Goal: Information Seeking & Learning: Learn about a topic

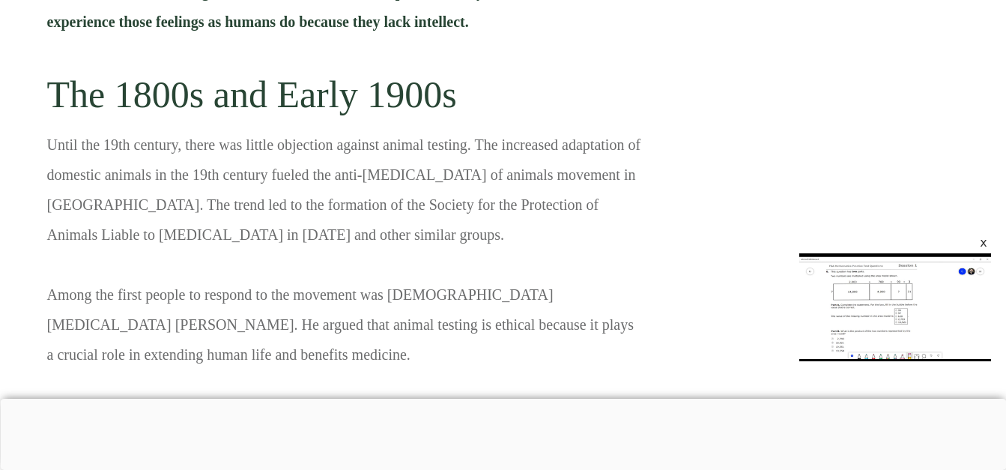
scroll to position [2736, 0]
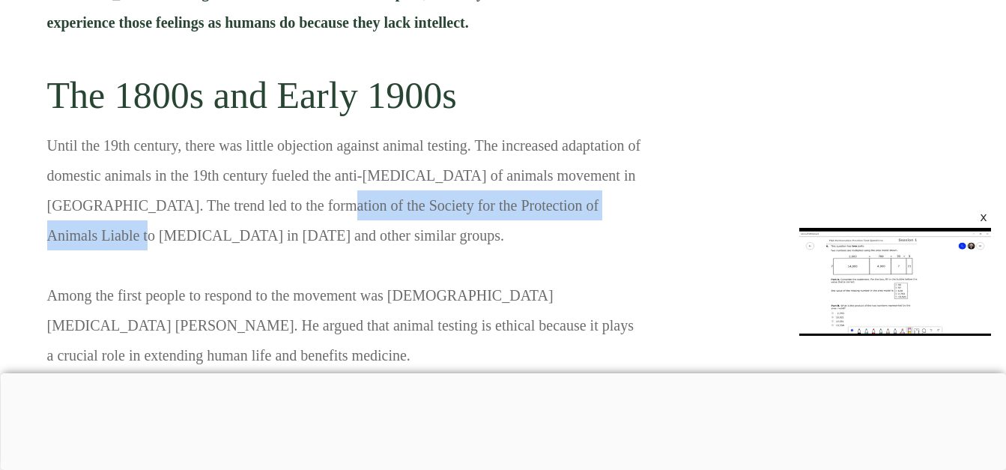
drag, startPoint x: 270, startPoint y: 92, endPoint x: 621, endPoint y: 91, distance: 350.6
click at [621, 130] on p "Until the 19th century, there was little objection against animal testing. The …" at bounding box center [345, 435] width 596 height 611
copy p "Society for the Protection of Animals Liable to Vivisection"
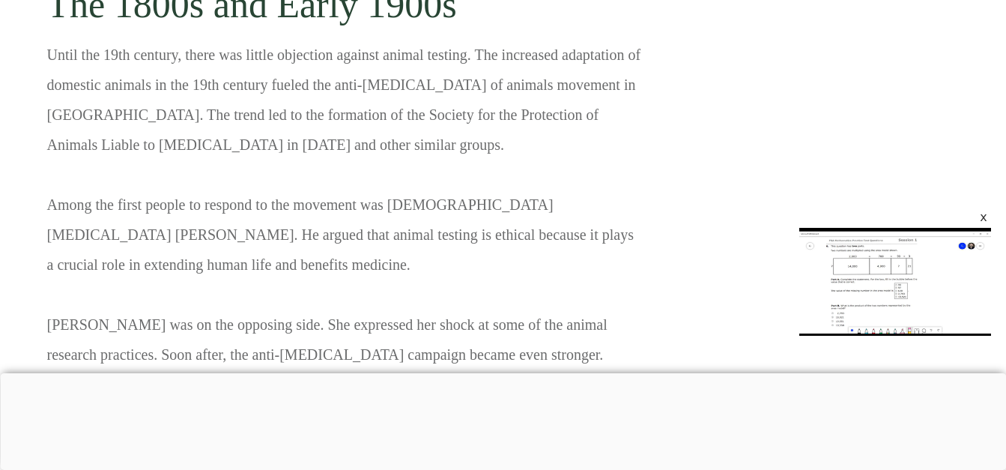
scroll to position [2830, 0]
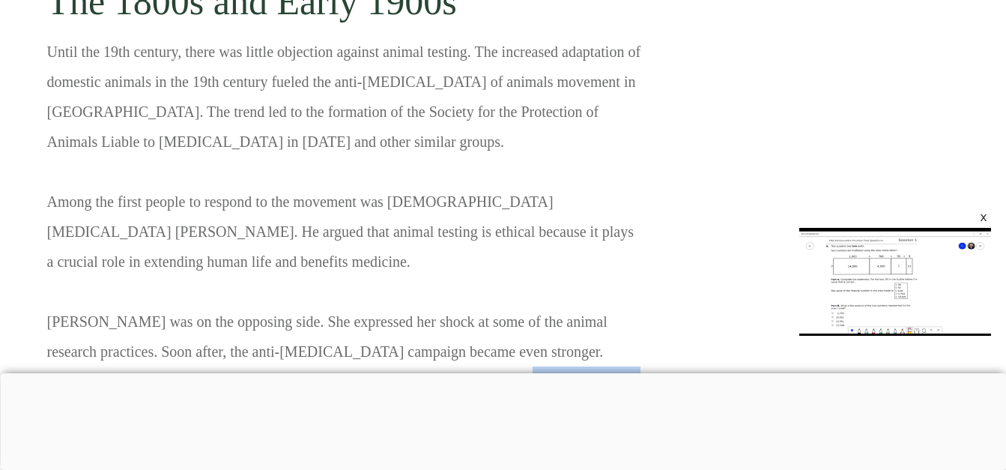
drag, startPoint x: 413, startPoint y: 262, endPoint x: 71, endPoint y: 300, distance: 343.6
click at [71, 373] on span "In [DATE], Great Britain’s Cruelty to Animals Act was enforced into law." at bounding box center [342, 396] width 590 height 46
copy span "Great Britain’s Cruelty to Animals Act"
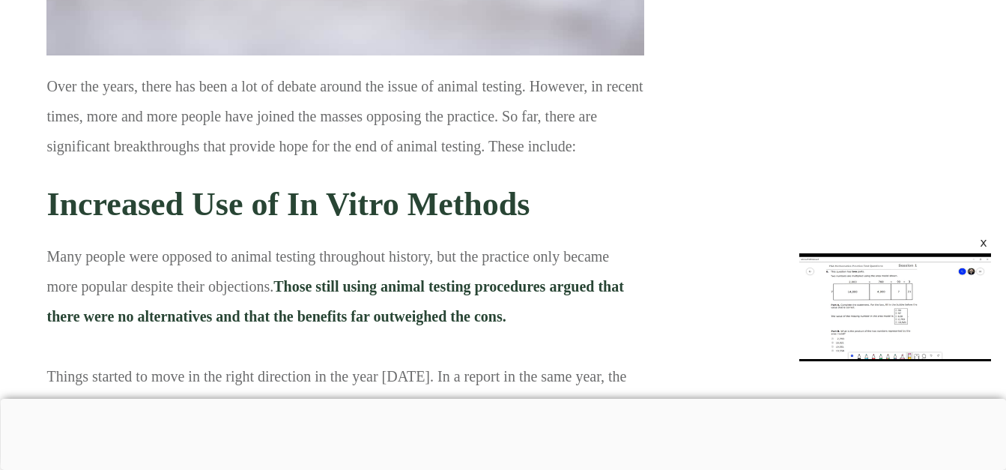
scroll to position [5882, 0]
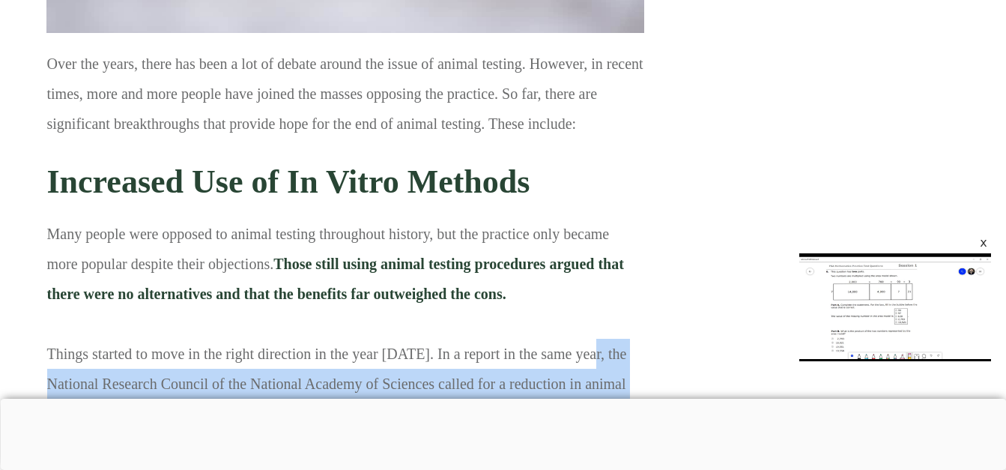
drag, startPoint x: 586, startPoint y: 175, endPoint x: 482, endPoint y: 241, distance: 122.6
click at [482, 241] on p "Many people were opposed to animal testing throughout history, but the practice…" at bounding box center [345, 344] width 596 height 251
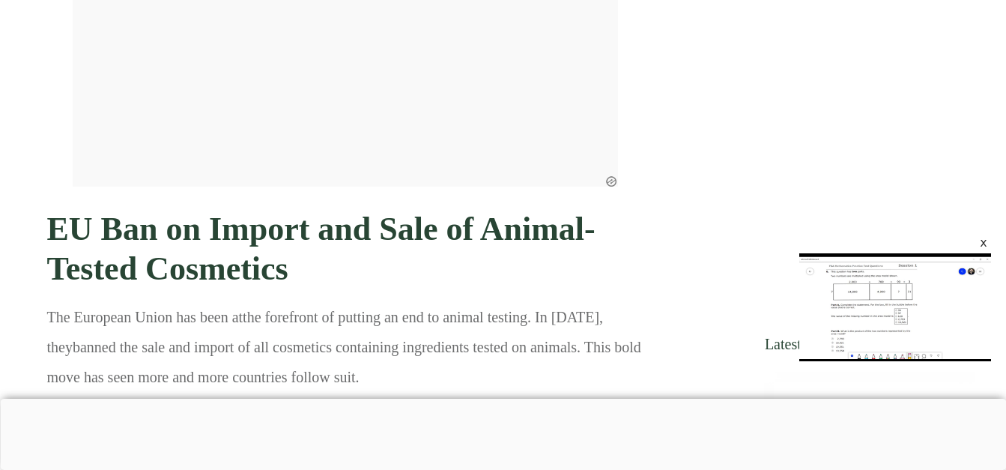
scroll to position [6570, 0]
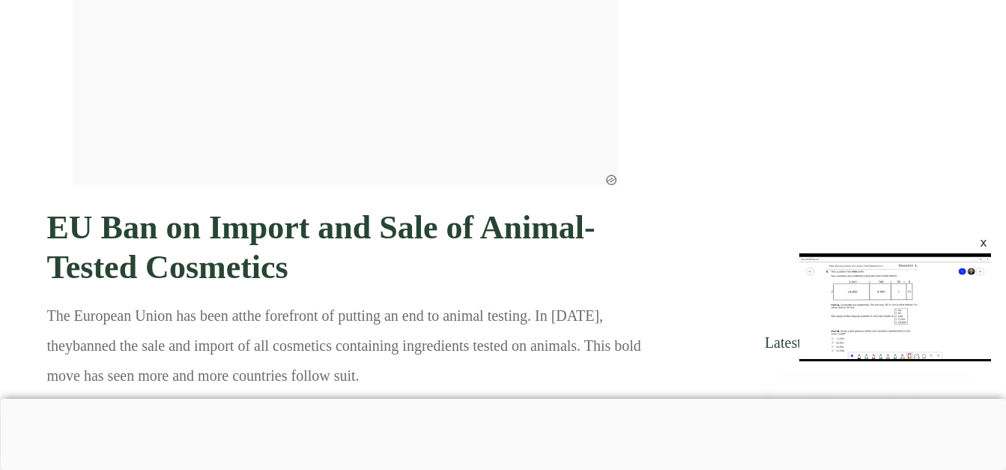
drag, startPoint x: 609, startPoint y: 402, endPoint x: 473, endPoint y: 294, distance: 173.4
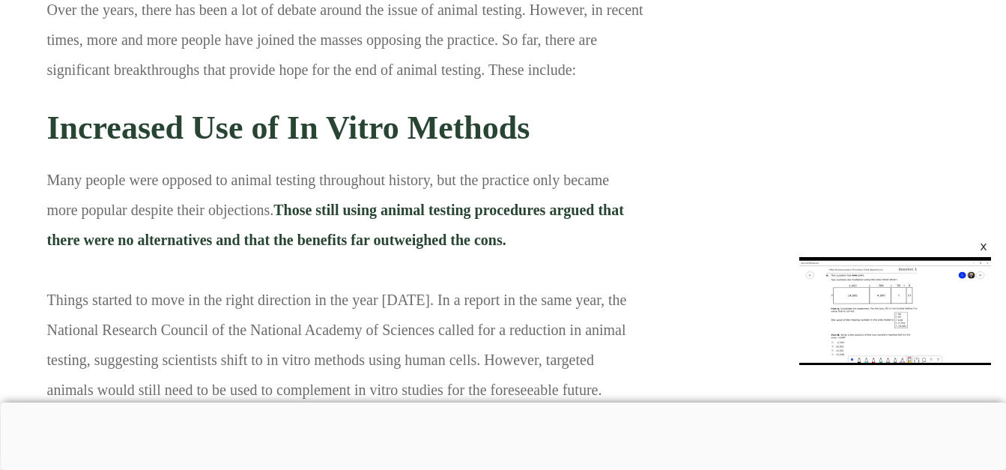
scroll to position [0, 0]
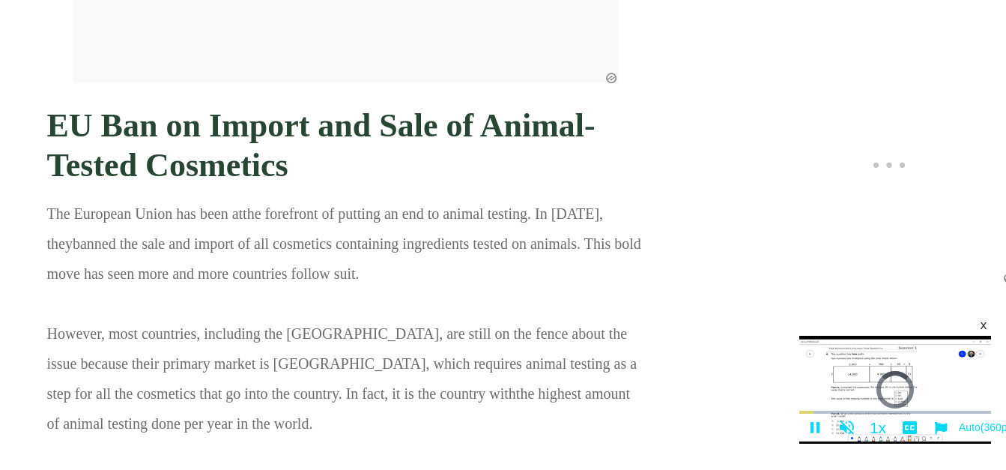
scroll to position [6734, 0]
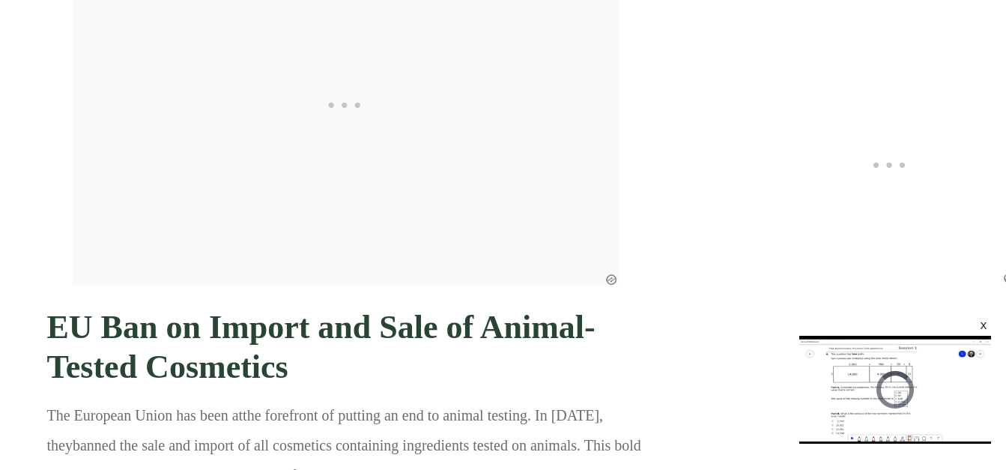
drag, startPoint x: 0, startPoint y: 0, endPoint x: 541, endPoint y: 184, distance: 571.4
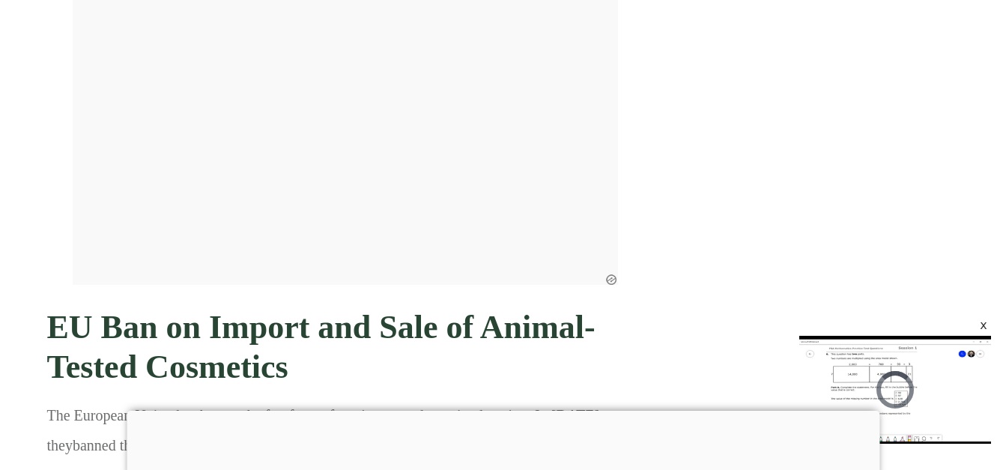
drag, startPoint x: 541, startPoint y: 184, endPoint x: 410, endPoint y: 324, distance: 191.3
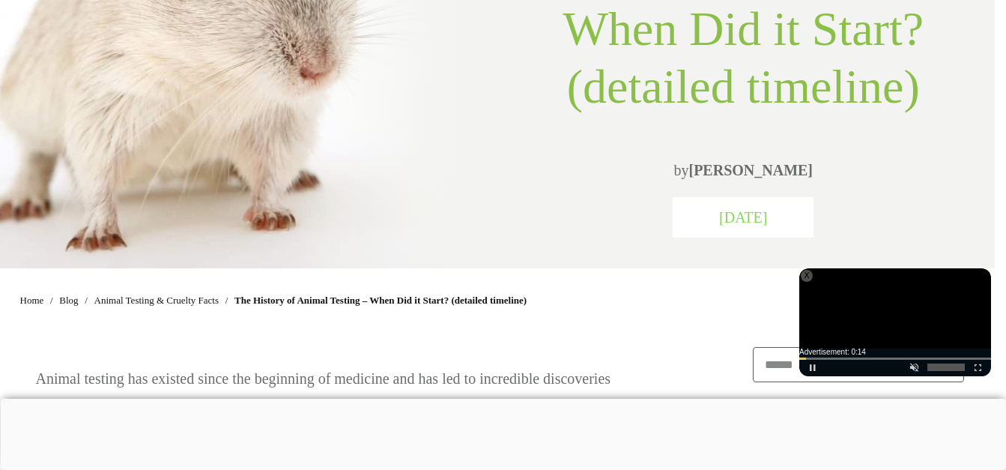
scroll to position [345, 11]
click at [530, 127] on h1 "The History of Animal Testing – When Did it Start? (detailed timeline)" at bounding box center [742, 7] width 431 height 245
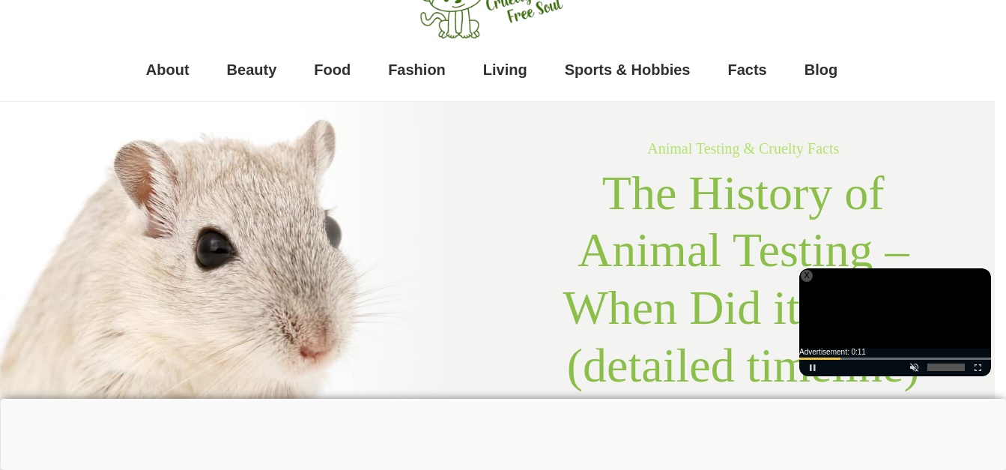
scroll to position [50, 11]
